Goal: Check status: Check status

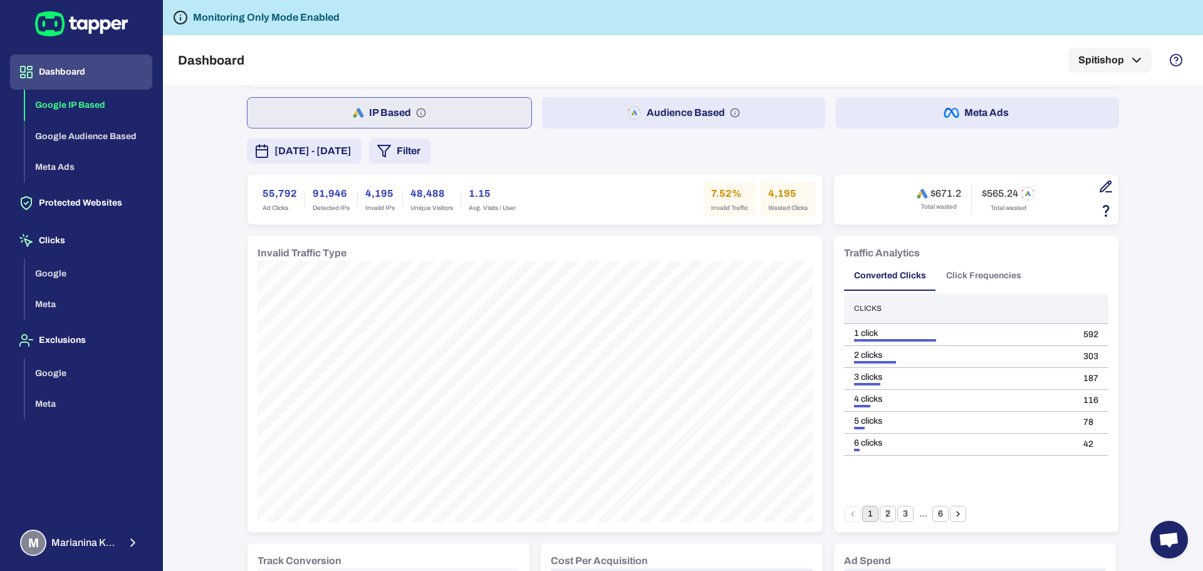
scroll to position [68, 0]
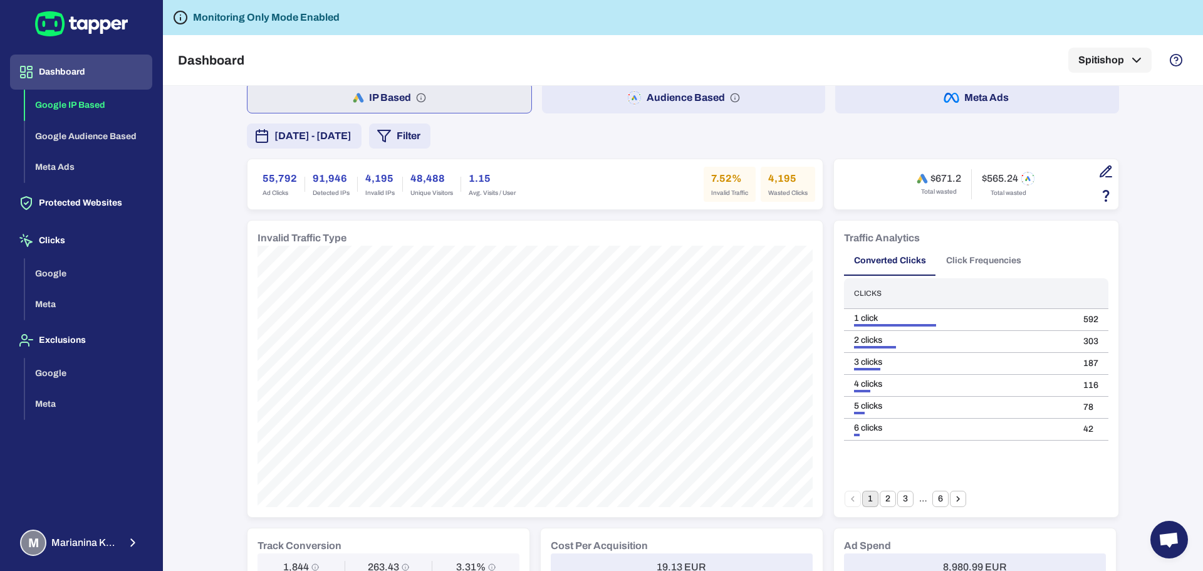
click at [351, 132] on span "[DATE] - [DATE]" at bounding box center [312, 135] width 77 height 15
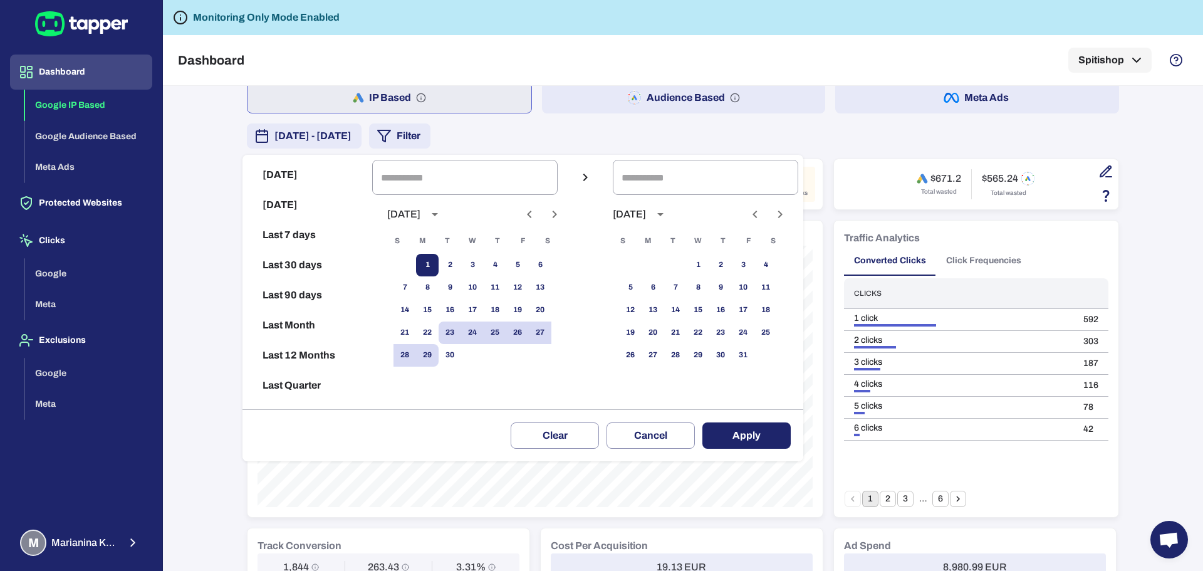
click at [437, 263] on button "1" at bounding box center [427, 265] width 23 height 23
type input "**********"
click at [416, 356] on button "28" at bounding box center [404, 355] width 23 height 23
type input "**********"
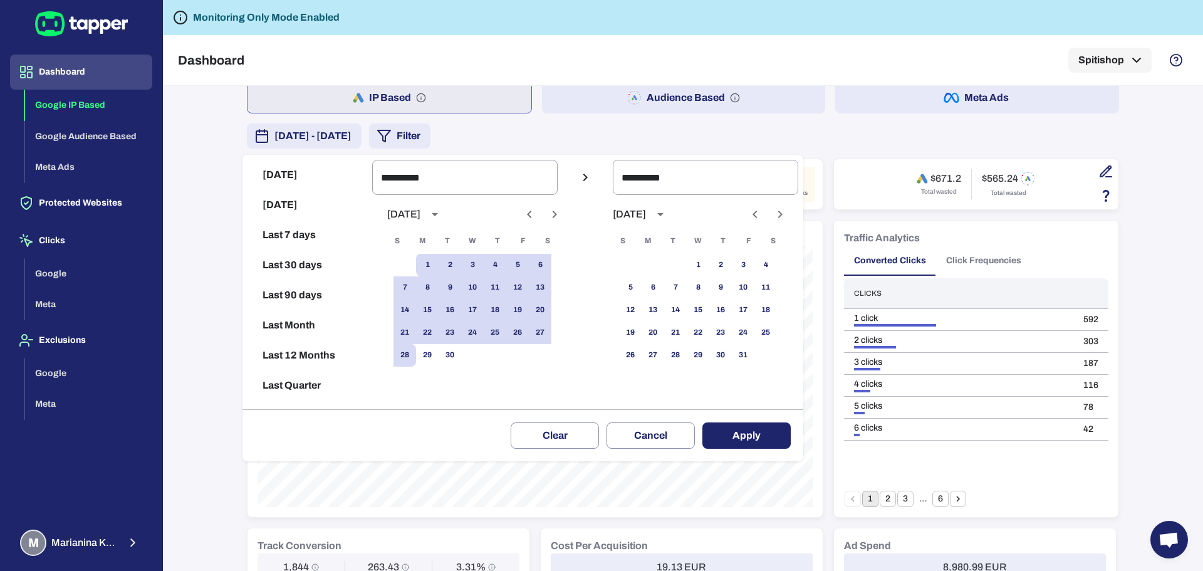
click at [778, 440] on button "Apply" at bounding box center [746, 435] width 88 height 26
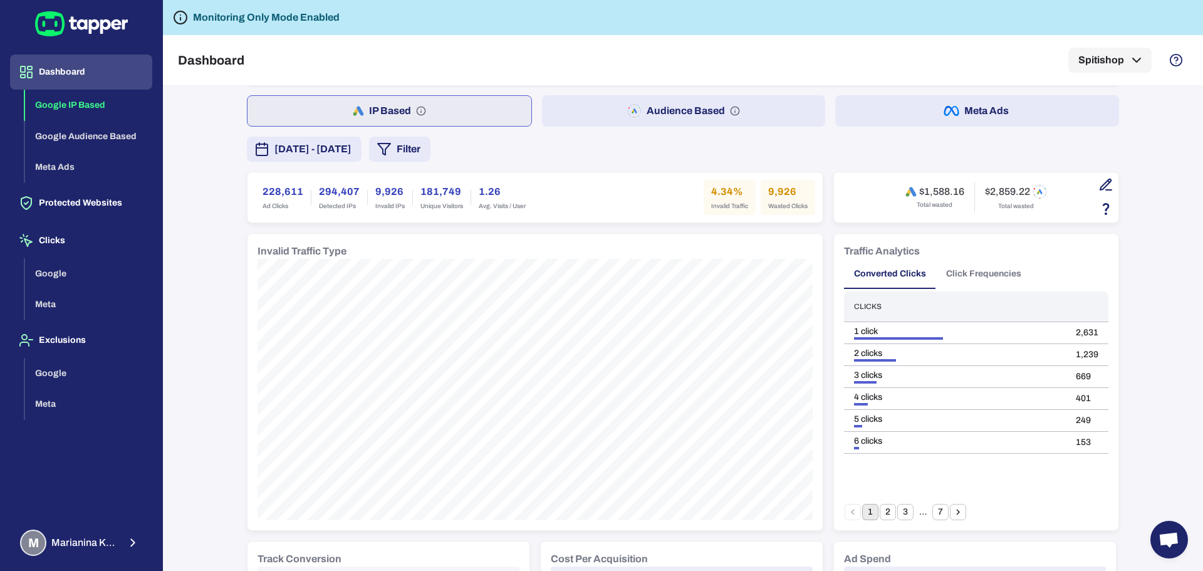
scroll to position [53, 0]
click at [746, 118] on button "Audience Based" at bounding box center [684, 112] width 284 height 31
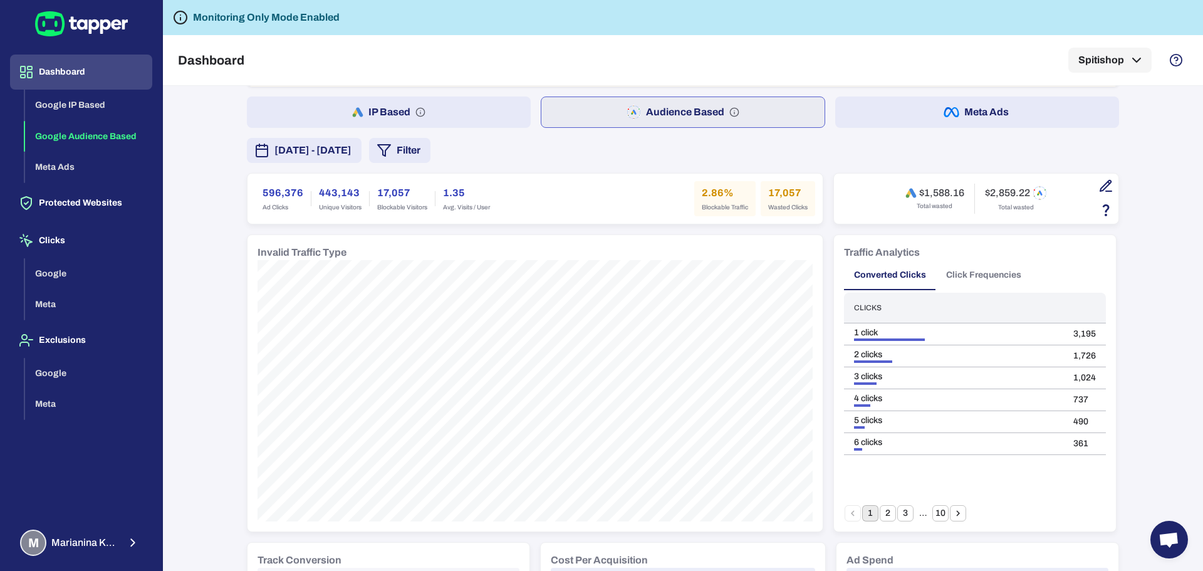
scroll to position [51, 0]
click at [1024, 119] on button "Meta Ads" at bounding box center [977, 114] width 284 height 31
